Goal: Transaction & Acquisition: Purchase product/service

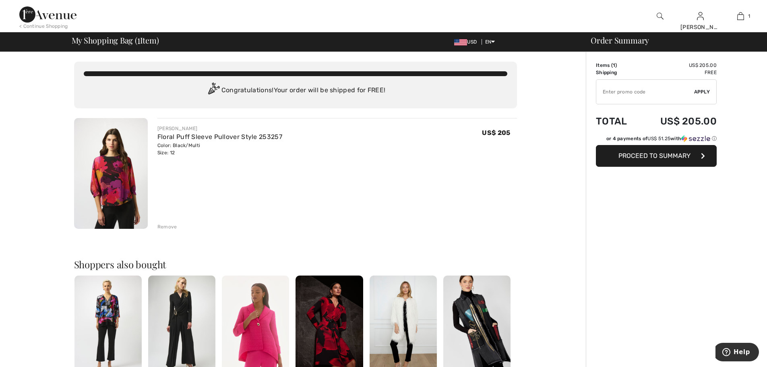
click at [680, 157] on span "Proceed to Summary" at bounding box center [654, 156] width 72 height 8
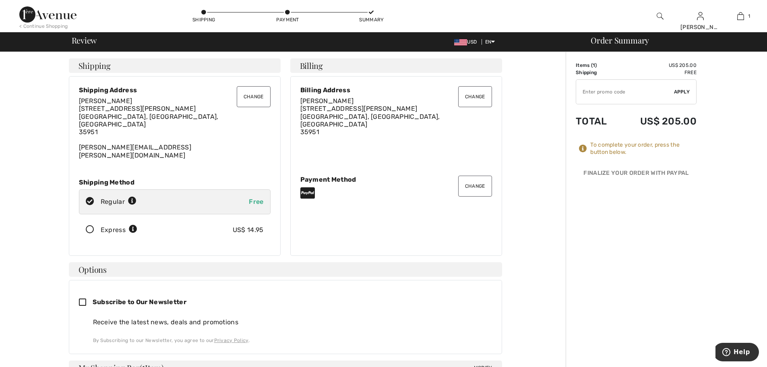
click at [90, 225] on icon at bounding box center [89, 229] width 21 height 8
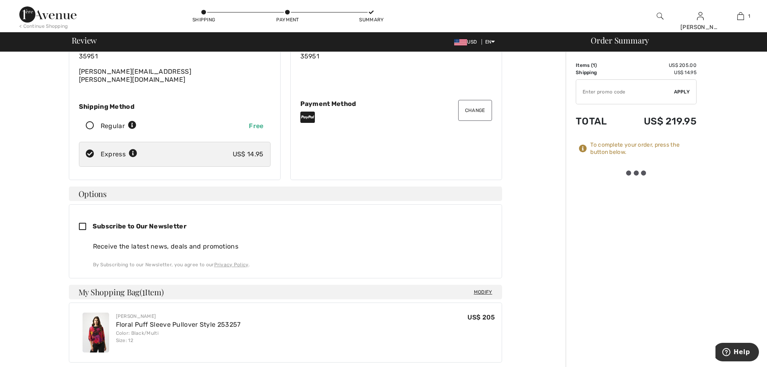
scroll to position [80, 0]
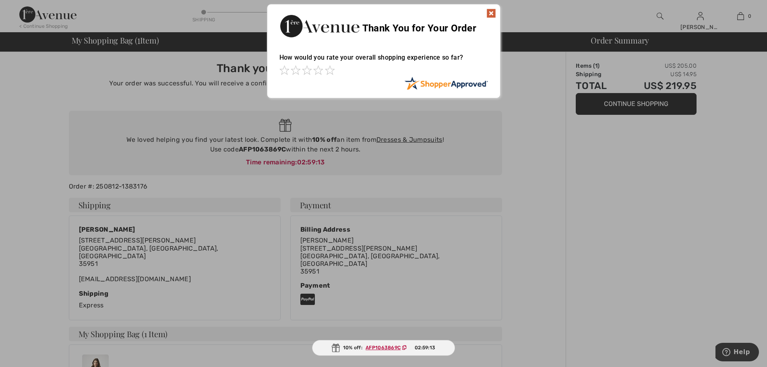
click at [492, 14] on img at bounding box center [491, 13] width 10 height 10
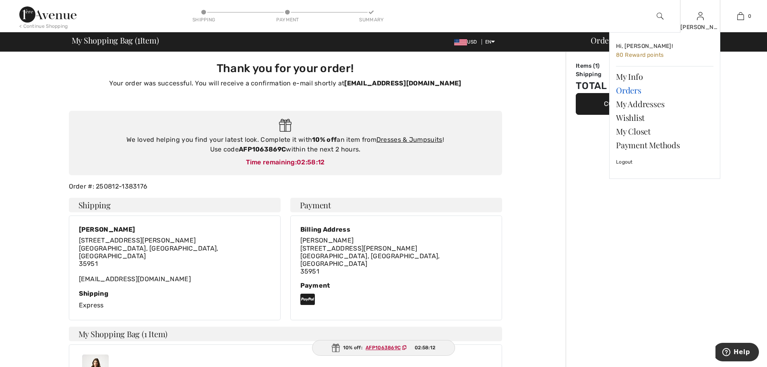
click at [634, 91] on link "Orders" at bounding box center [664, 90] width 97 height 14
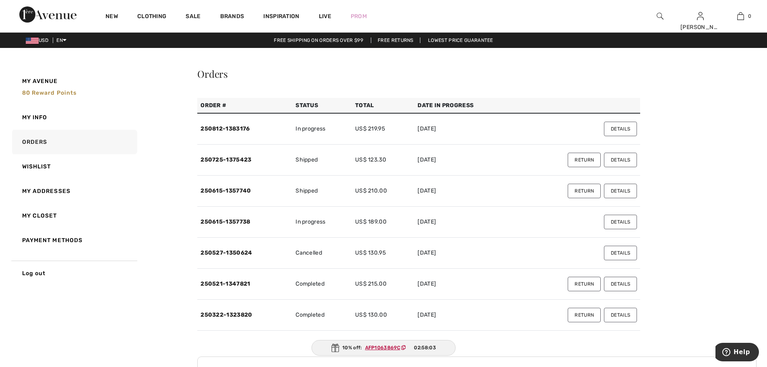
click at [625, 222] on button "Details" at bounding box center [620, 221] width 33 height 14
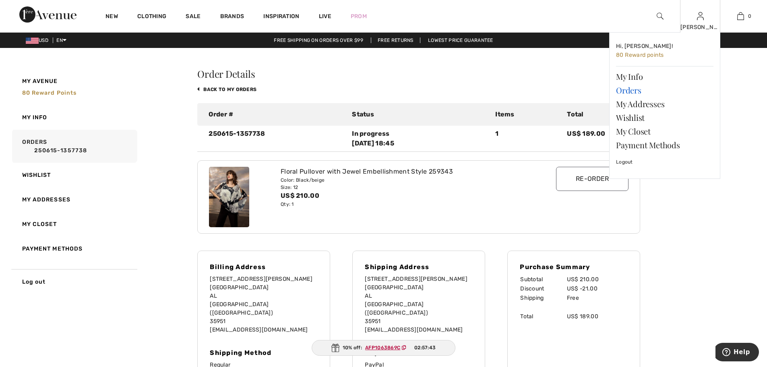
click at [634, 91] on link "Orders" at bounding box center [664, 90] width 97 height 14
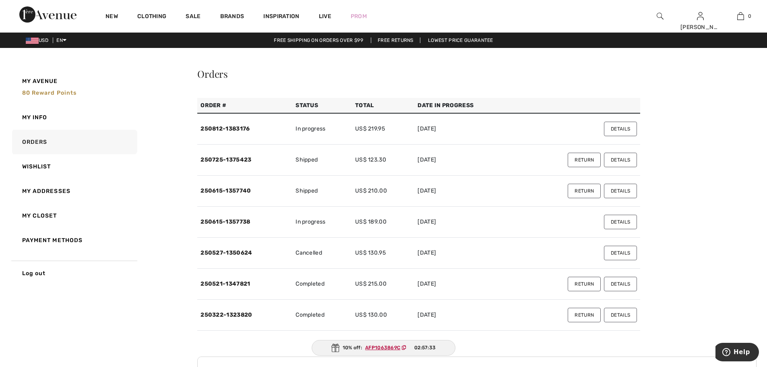
click at [625, 129] on button "Details" at bounding box center [620, 129] width 33 height 14
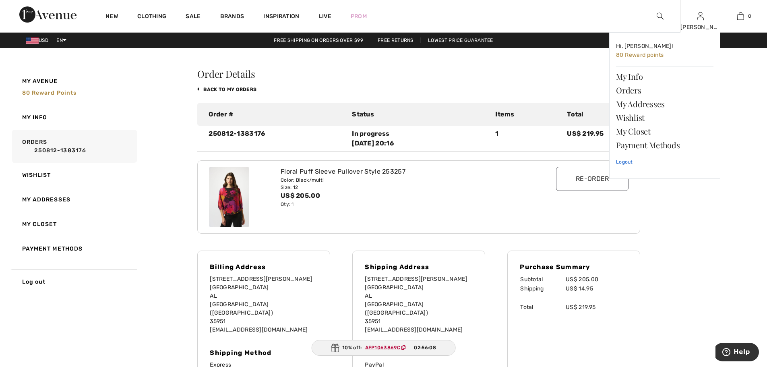
click at [621, 161] on link "Logout" at bounding box center [664, 162] width 97 height 20
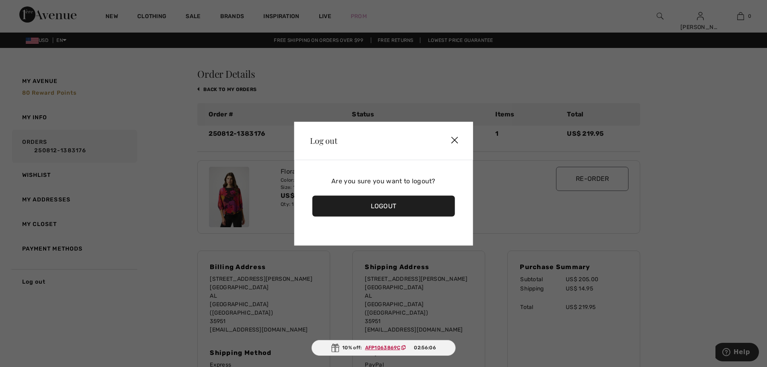
click at [388, 211] on div "Logout" at bounding box center [383, 205] width 143 height 21
